Goal: Check status: Check status

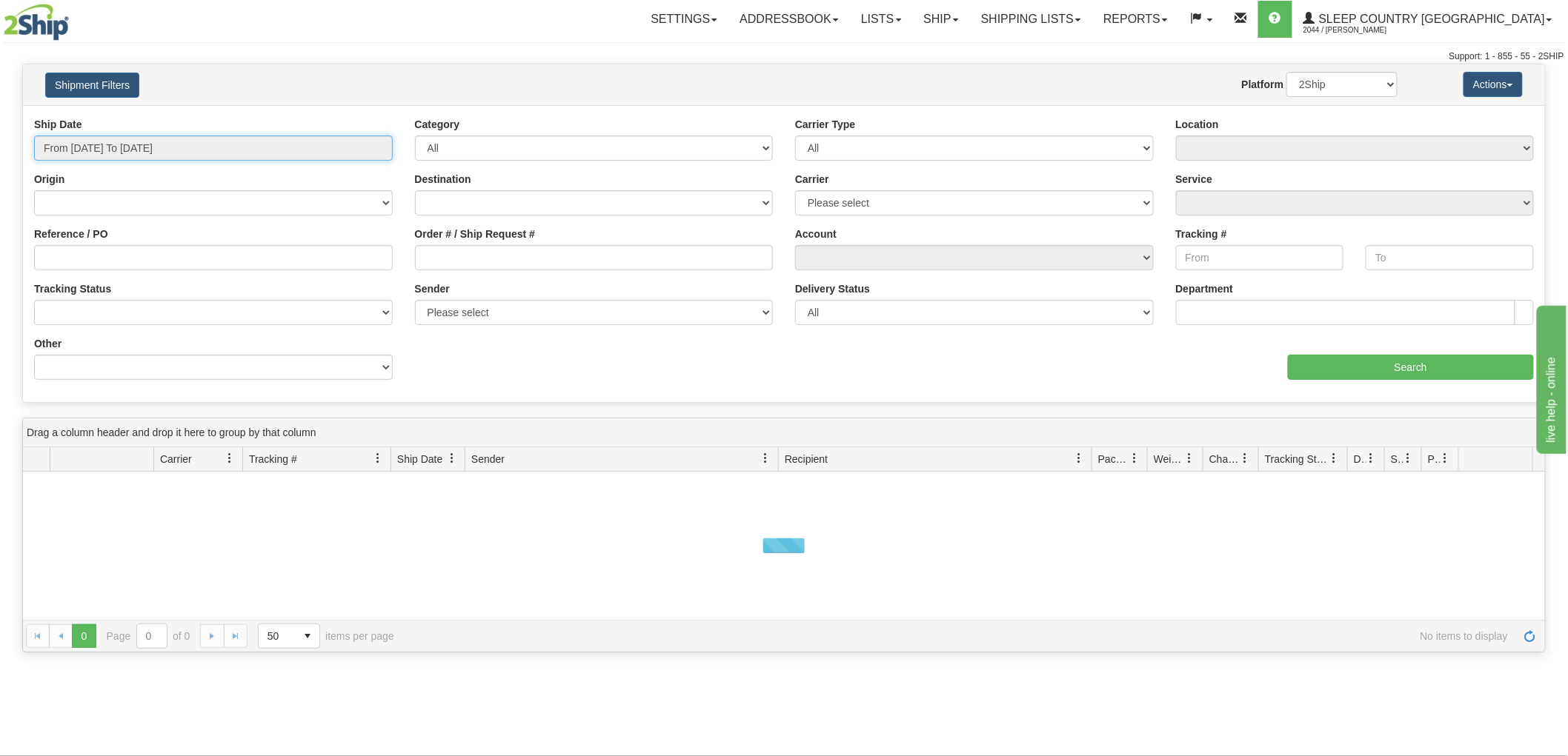
click at [145, 144] on input "From [DATE] To [DATE]" at bounding box center [214, 148] width 359 height 26
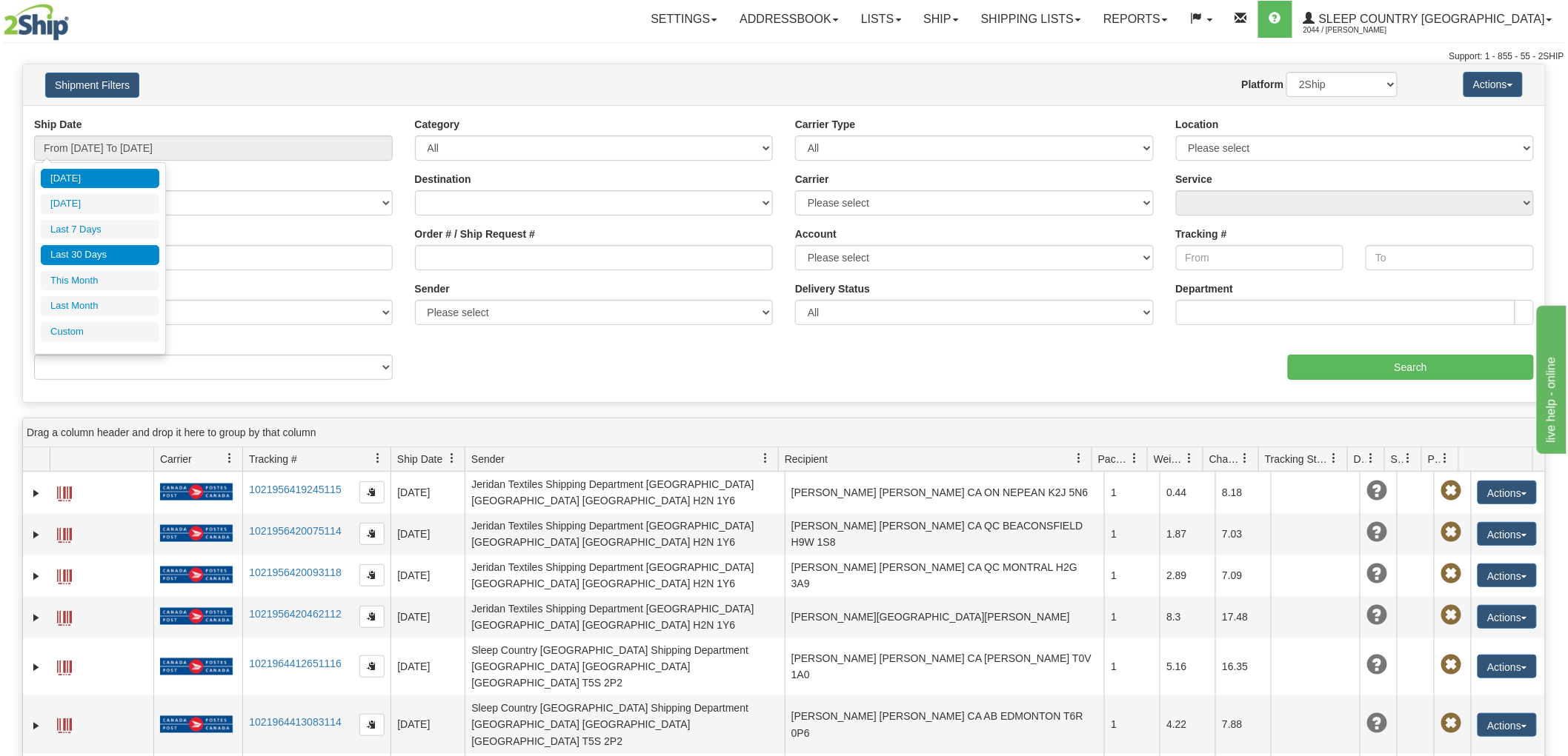
click at [124, 248] on li "Last 30 Days" at bounding box center [100, 254] width 119 height 20
type input "From [DATE] To [DATE]"
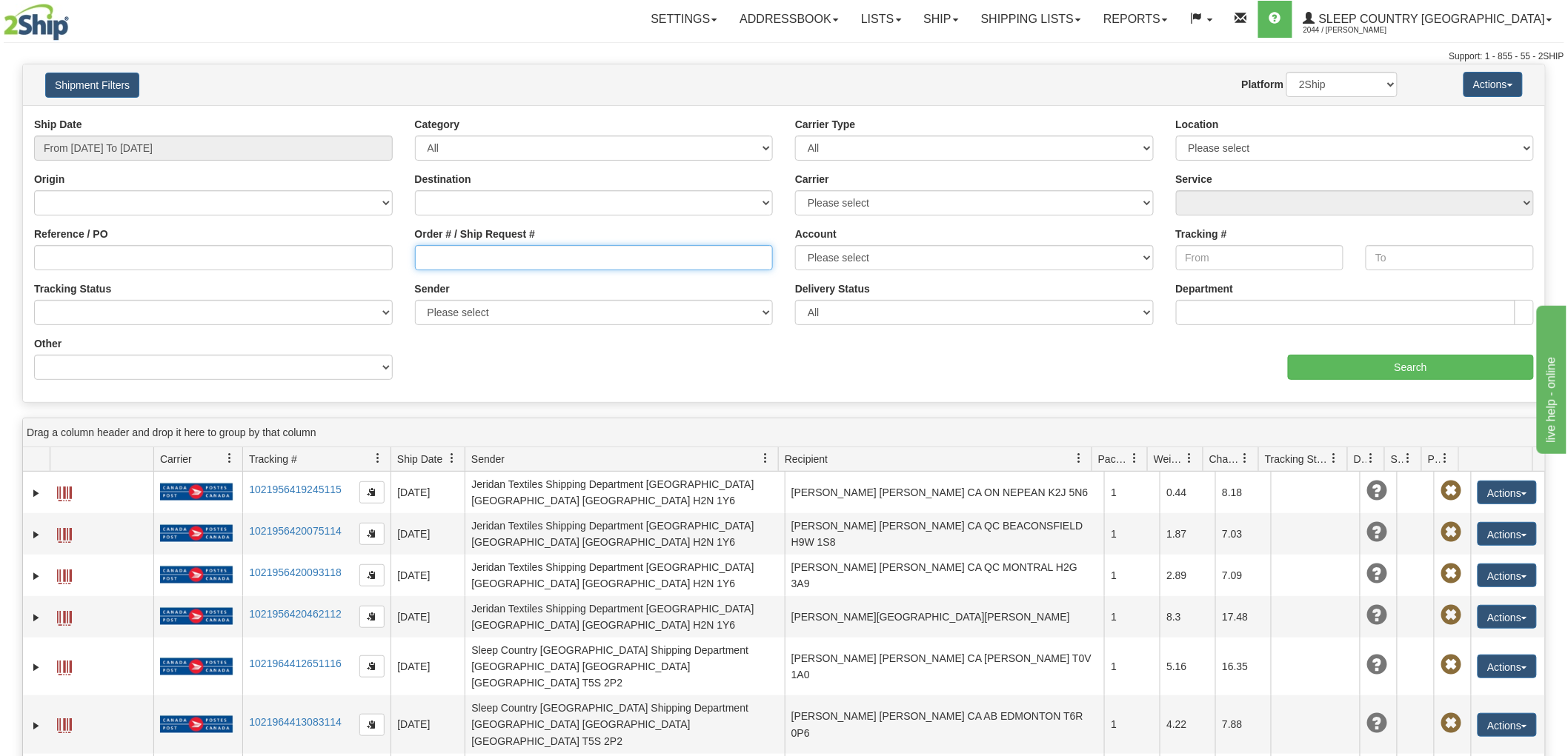
click at [501, 255] on input "Order # / Ship Request #" at bounding box center [594, 258] width 359 height 26
paste input "9002I045525"
type input "9002I045525"
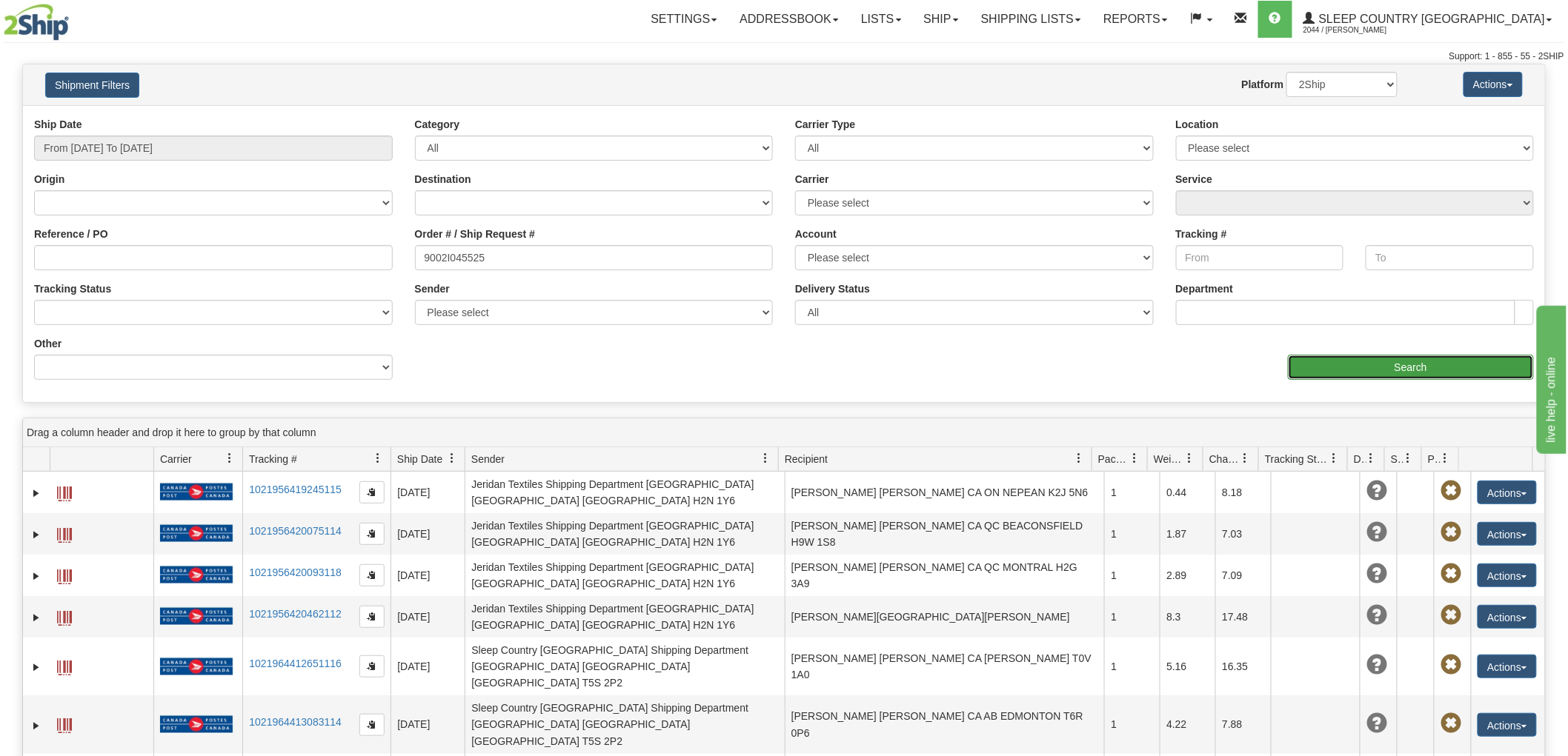
click at [1453, 364] on input "Search" at bounding box center [1410, 368] width 246 height 26
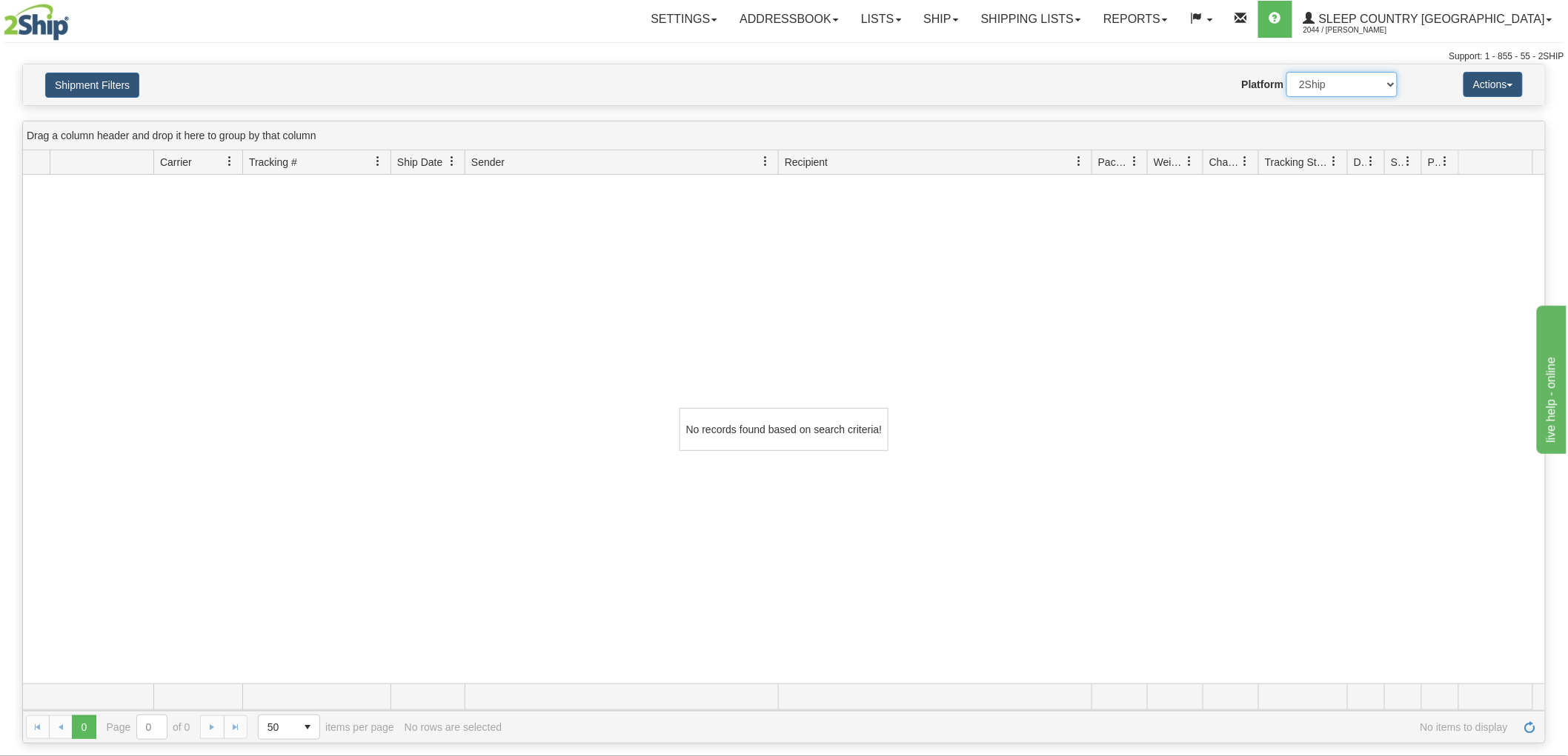
click at [1352, 83] on select "2Ship Imported" at bounding box center [1341, 85] width 111 height 26
select select "1"
click at [1286, 72] on select "2Ship Imported" at bounding box center [1341, 85] width 111 height 26
click at [105, 80] on button "Shipment Filters" at bounding box center [93, 85] width 94 height 26
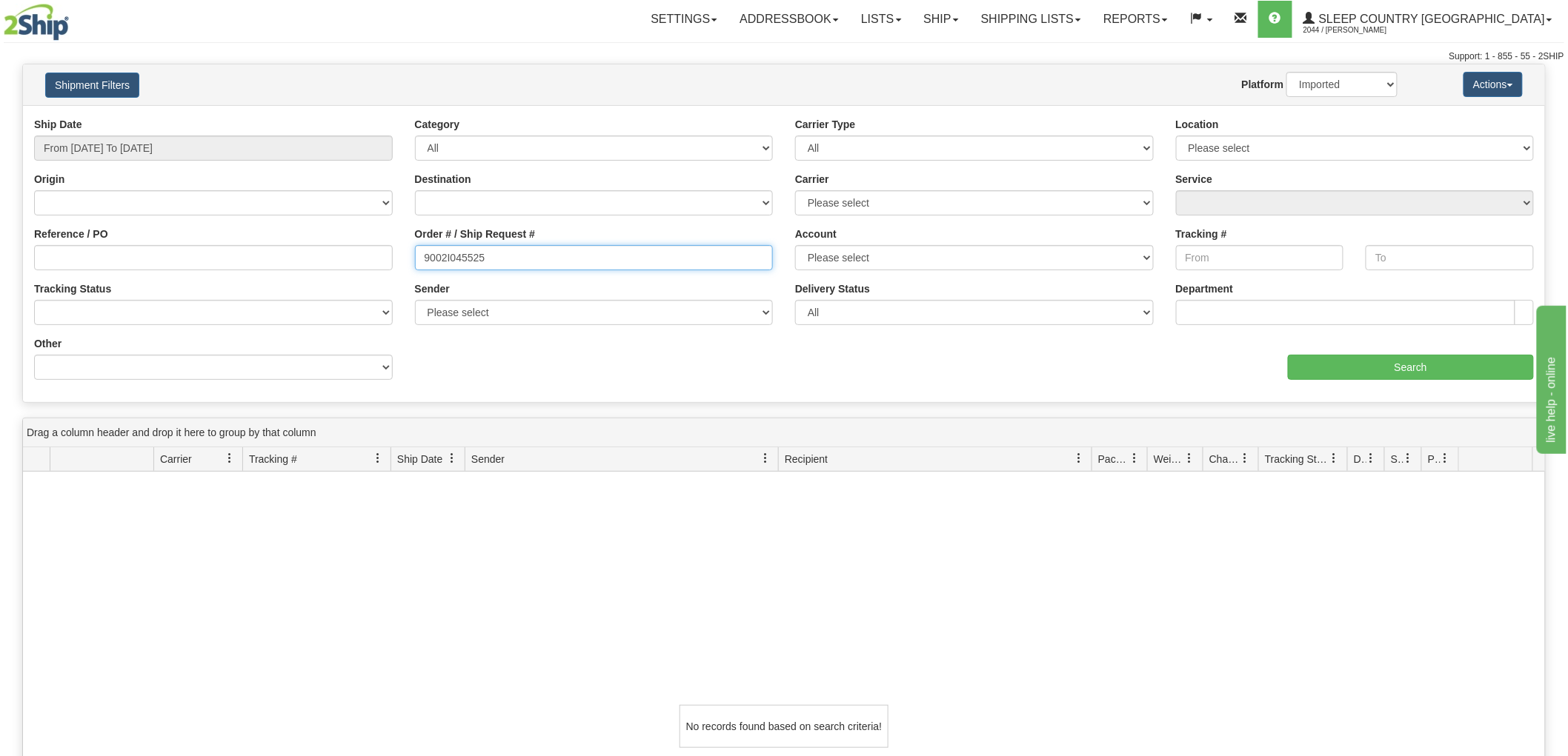
click at [696, 268] on input "9002I045525" at bounding box center [594, 258] width 359 height 26
click at [334, 253] on input "Reference / PO" at bounding box center [214, 258] width 359 height 26
paste input "9002I045525"
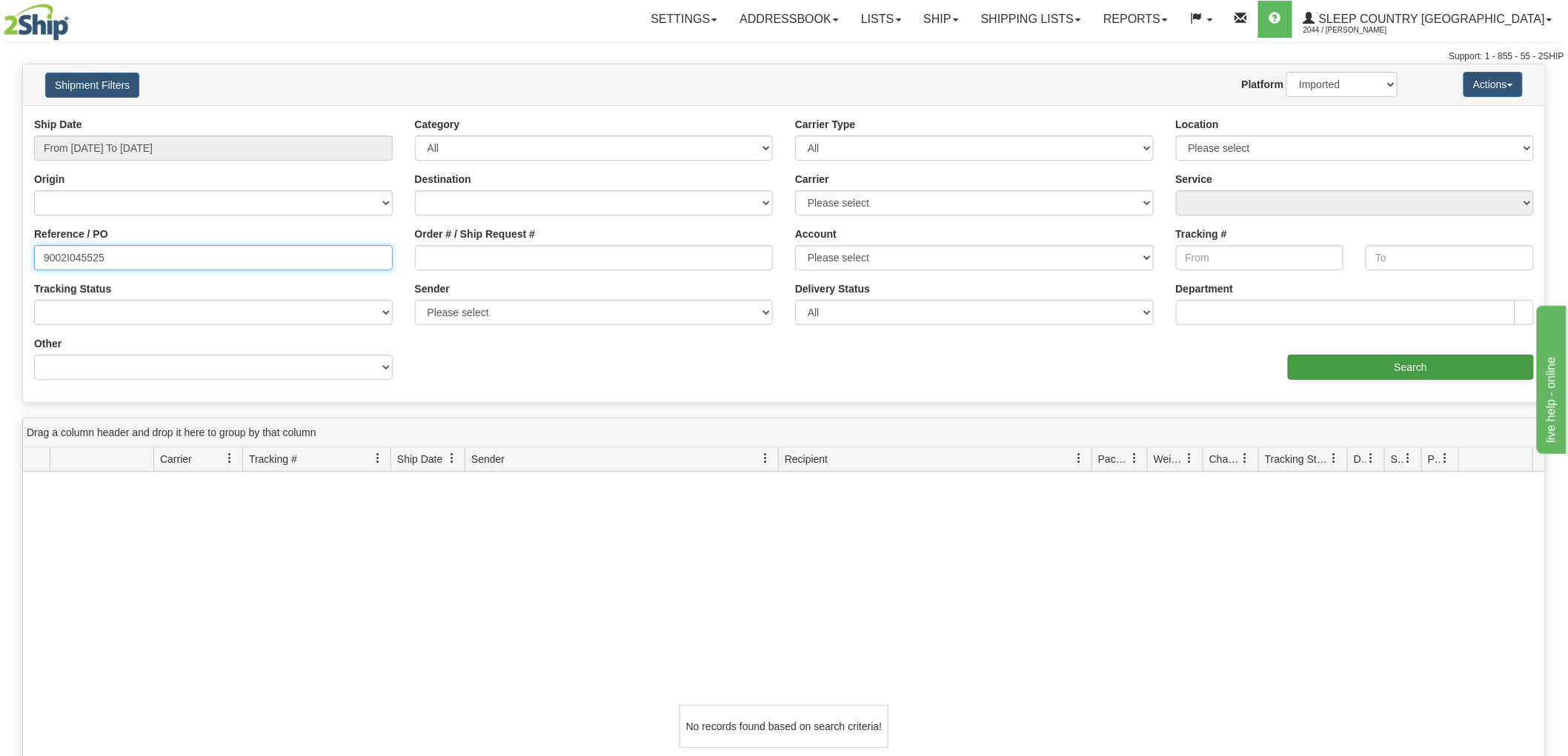
type input "9002I045525"
click at [1341, 364] on input "Search" at bounding box center [1410, 368] width 246 height 26
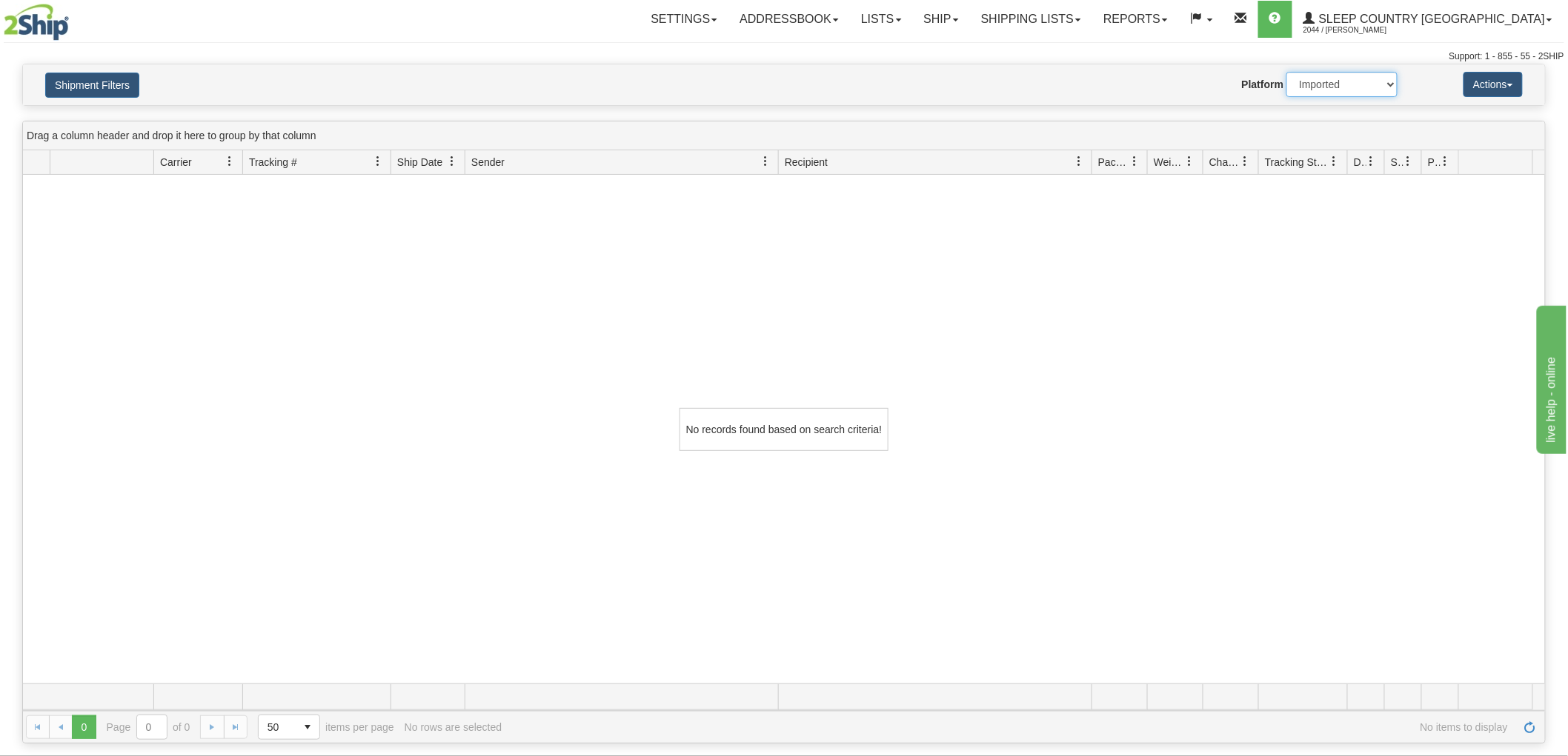
drag, startPoint x: 1346, startPoint y: 73, endPoint x: 1347, endPoint y: 83, distance: 10.0
click at [1346, 73] on select "2Ship Imported" at bounding box center [1341, 85] width 111 height 26
select select "0"
click at [1286, 72] on select "2Ship Imported" at bounding box center [1341, 85] width 111 height 26
click at [117, 90] on button "Shipment Filters" at bounding box center [93, 85] width 94 height 26
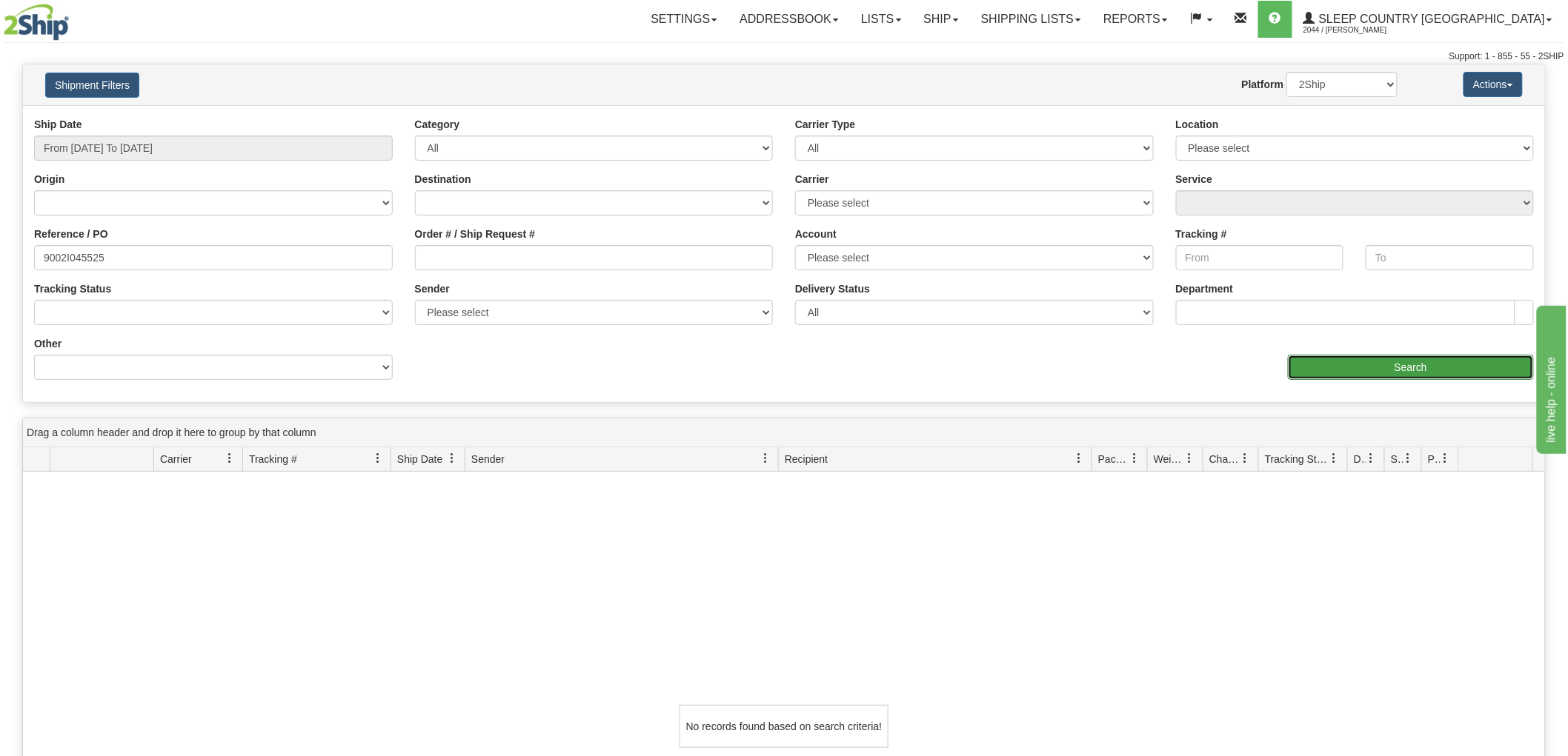
click at [1404, 360] on input "Search" at bounding box center [1410, 368] width 246 height 26
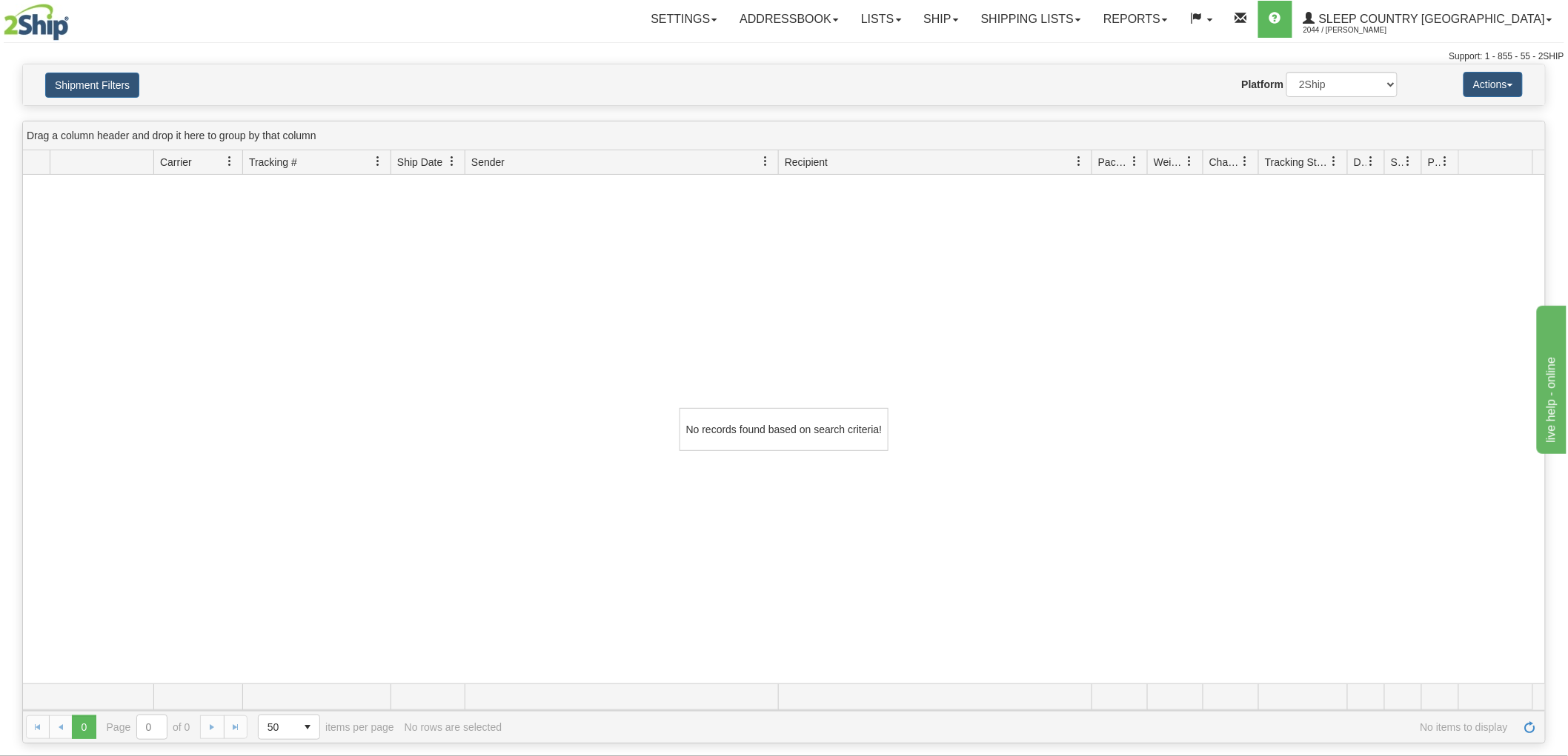
click at [731, 480] on div "No records found based on search criteria!" at bounding box center [784, 429] width 1522 height 509
